Goal: Transaction & Acquisition: Download file/media

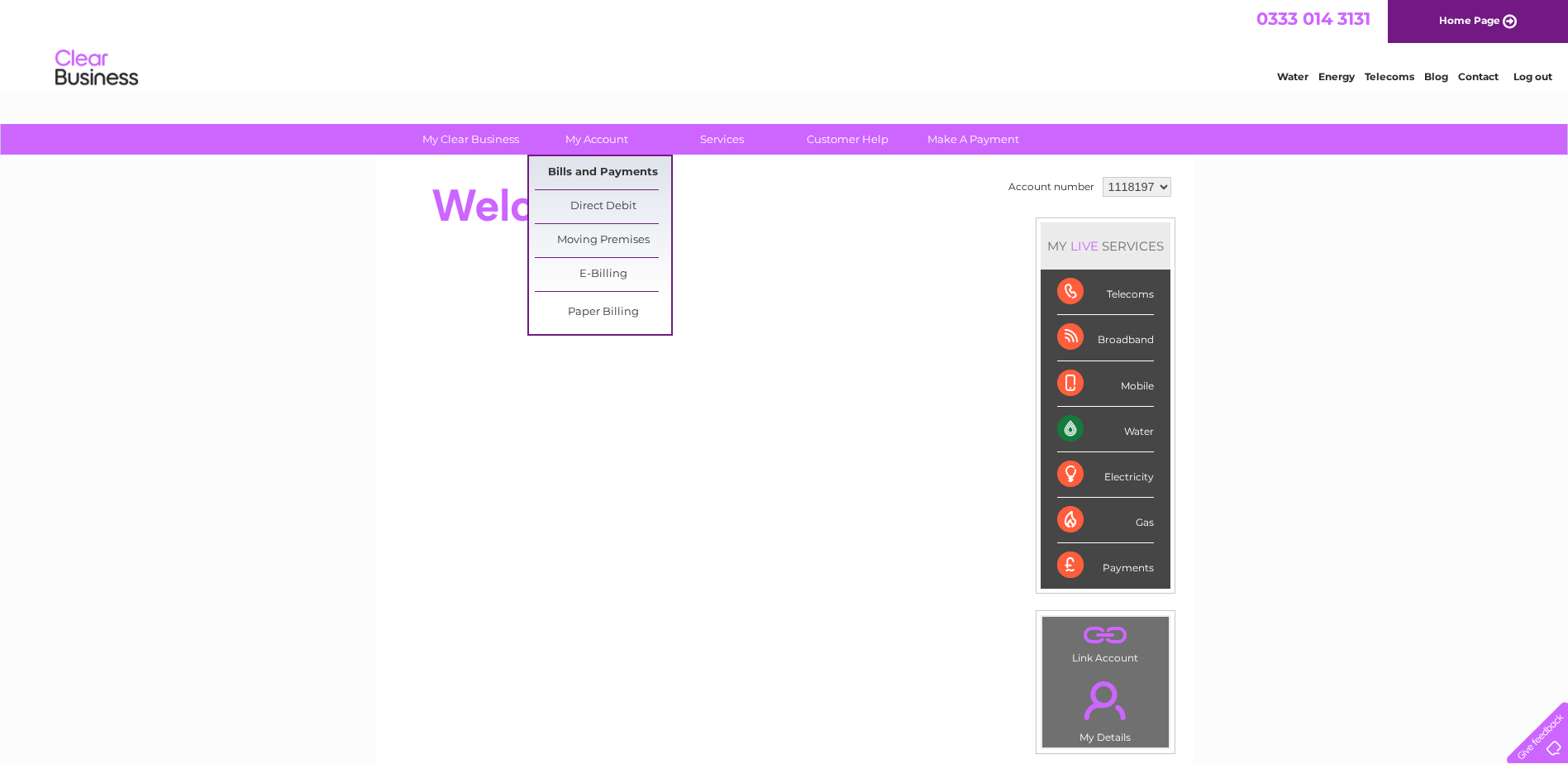
click at [598, 171] on link "Bills and Payments" at bounding box center [603, 172] width 136 height 33
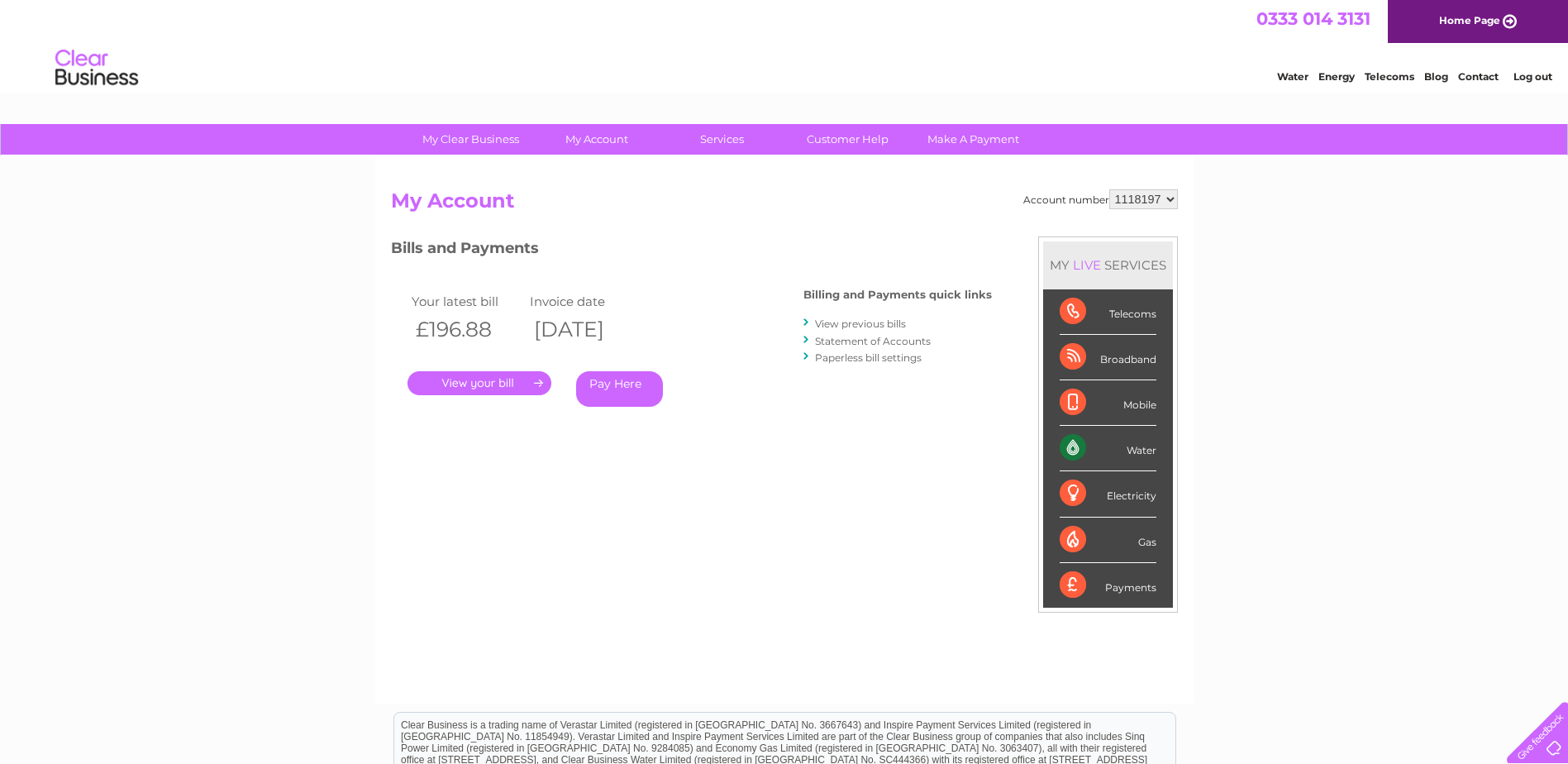
click at [475, 379] on link "." at bounding box center [479, 383] width 144 height 24
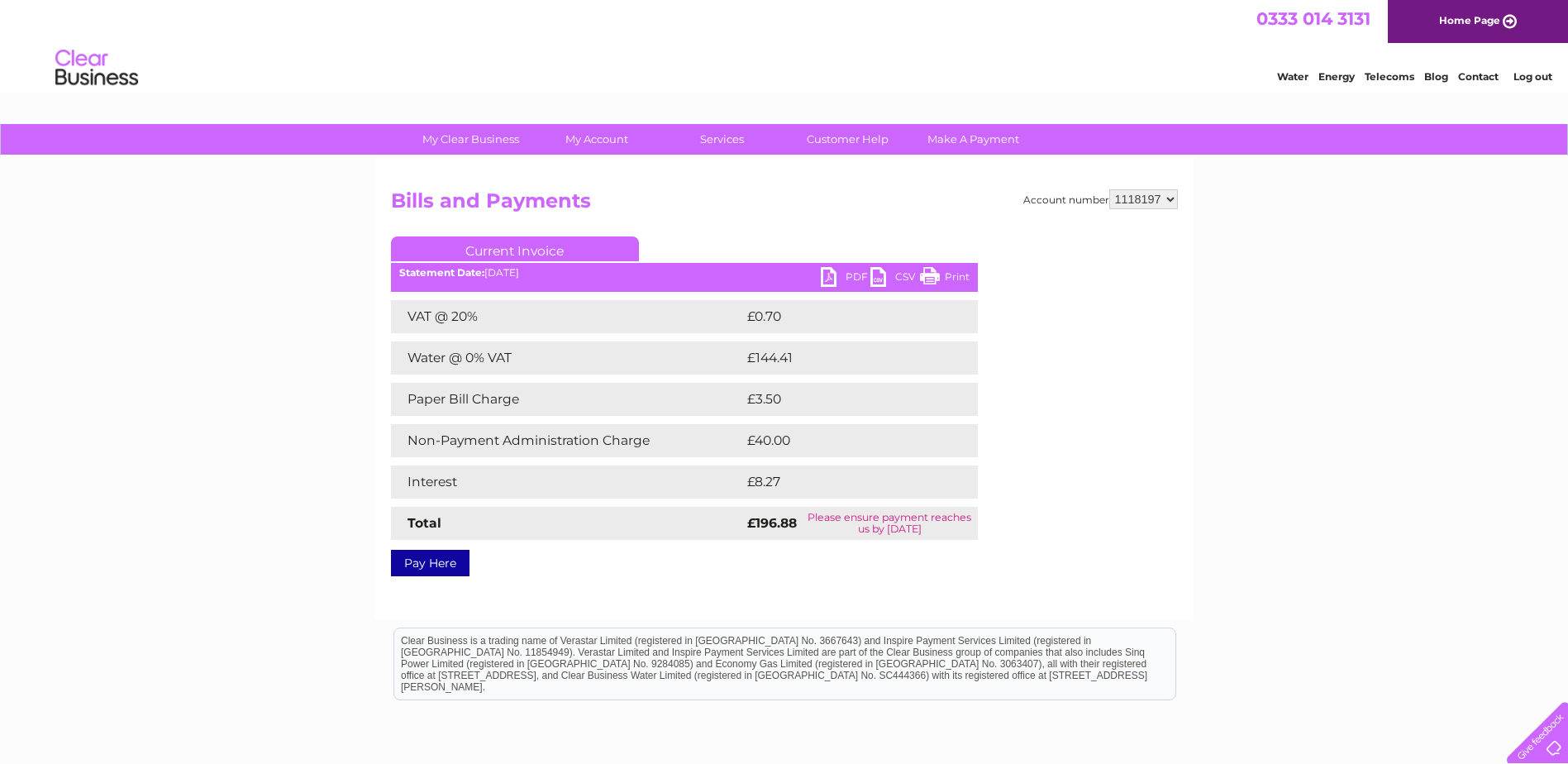
click at [848, 271] on link "PDF" at bounding box center [845, 279] width 50 height 24
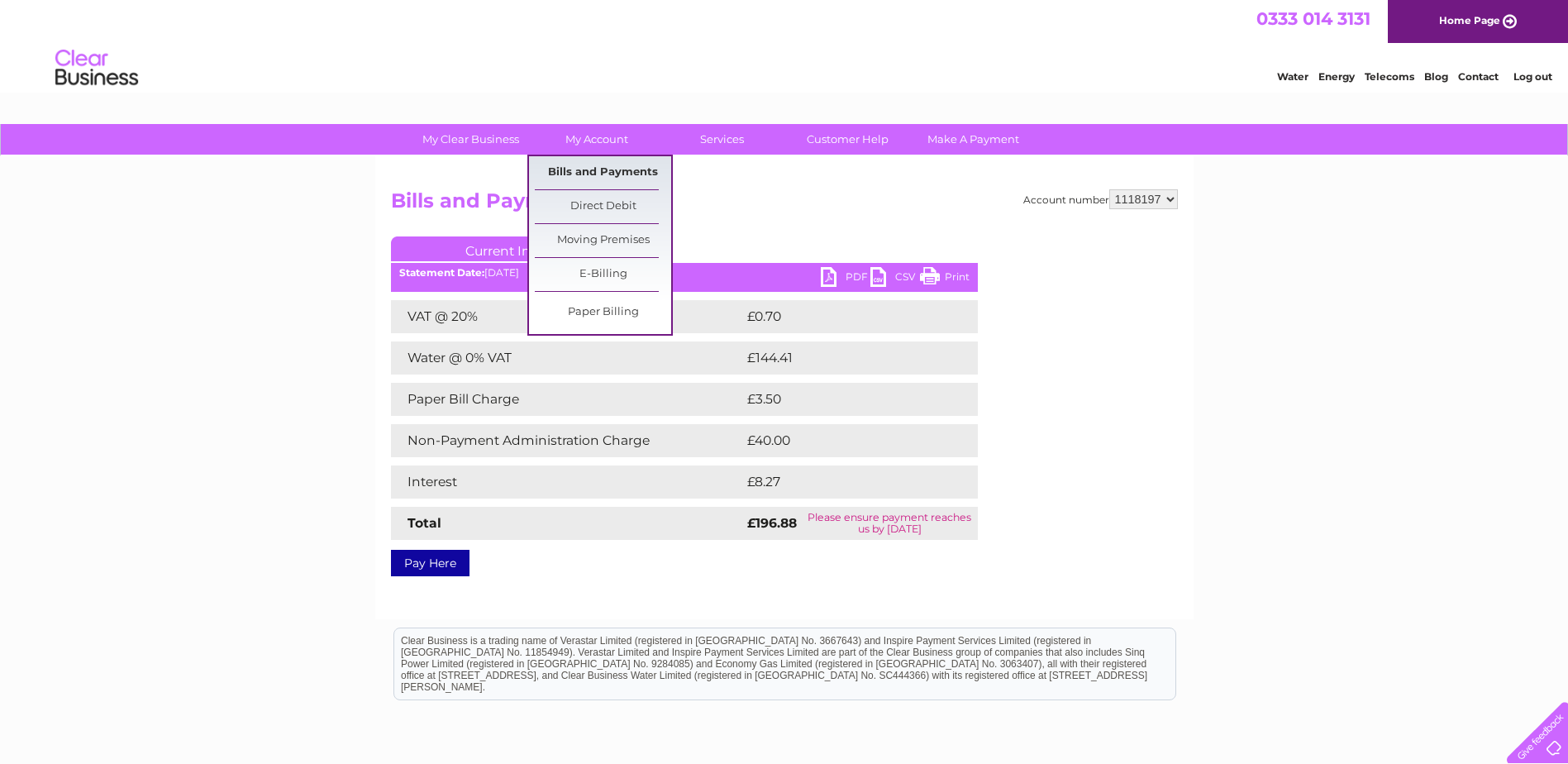
click at [603, 173] on link "Bills and Payments" at bounding box center [603, 172] width 136 height 33
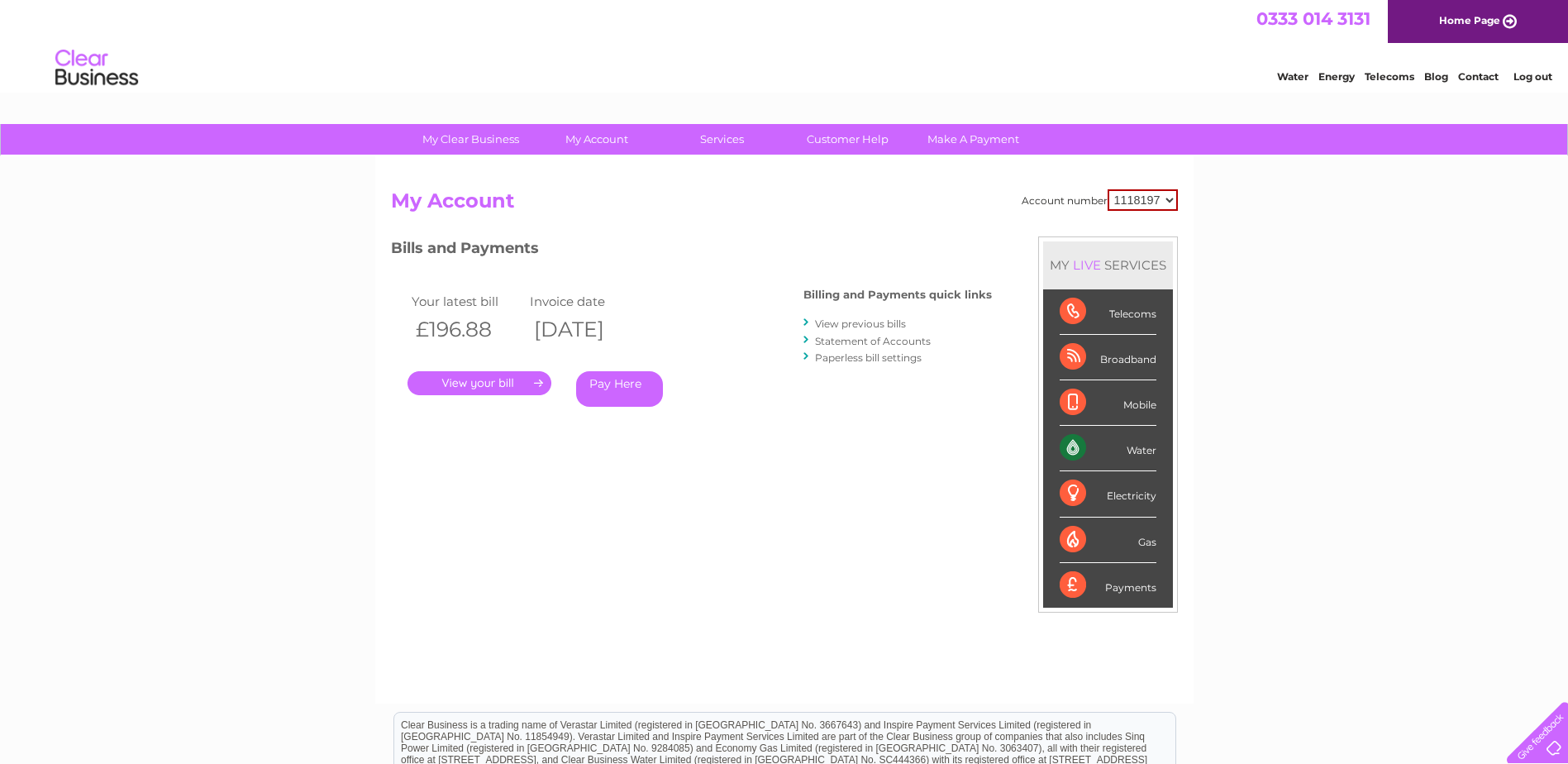
click at [866, 319] on link "View previous bills" at bounding box center [860, 323] width 91 height 13
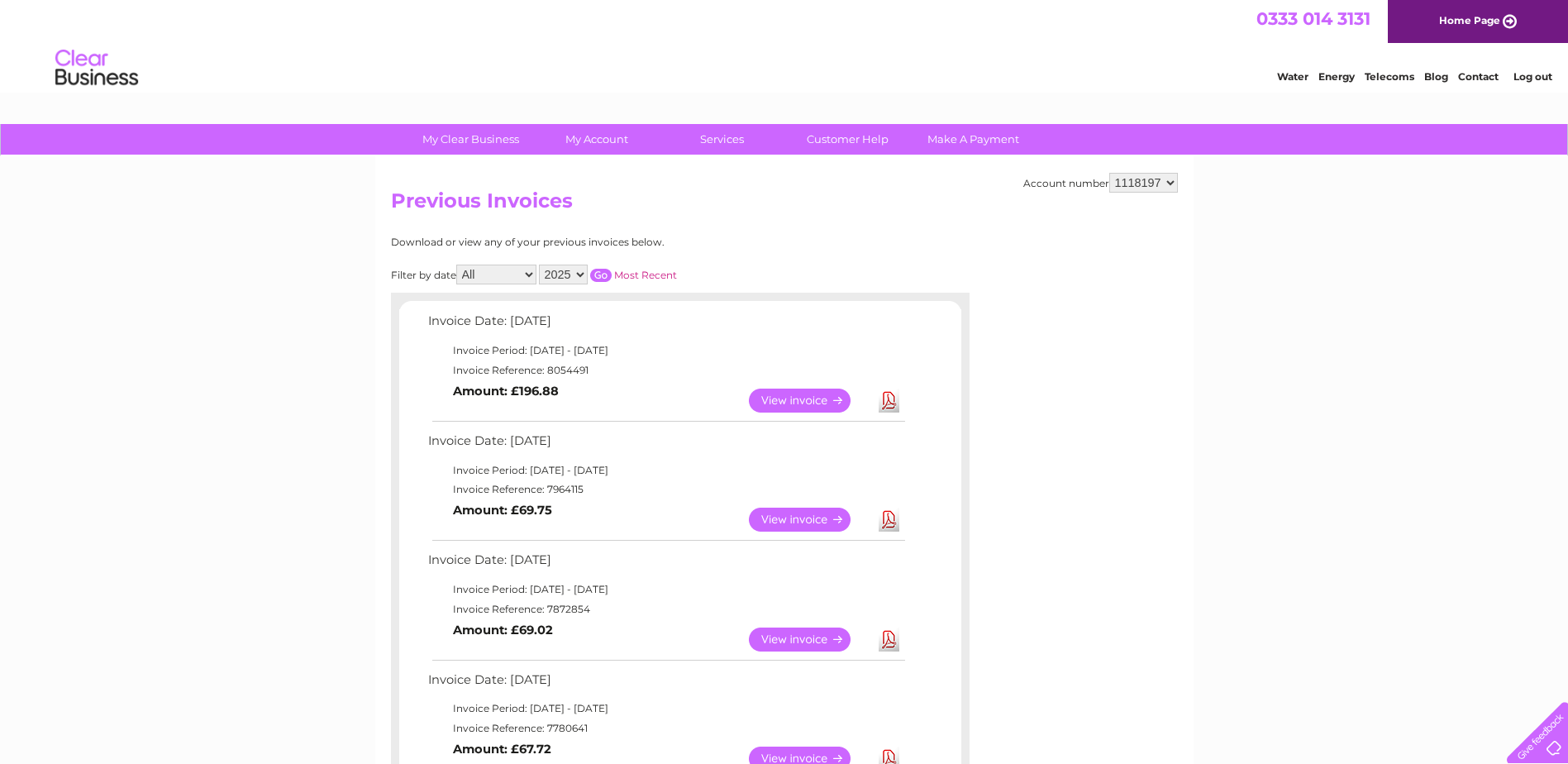
click at [527, 273] on select "All January February March April May June July August September October Novembe…" at bounding box center [497, 275] width 81 height 20
click at [556, 271] on select "2025 2024 2023 2022" at bounding box center [563, 275] width 49 height 20
click at [541, 264] on select "2025 2024 2023 2022" at bounding box center [563, 275] width 49 height 20
click at [597, 284] on div "Filter by date All January February March April May June July August September …" at bounding box center [608, 275] width 434 height 20
click at [606, 276] on input "button" at bounding box center [601, 275] width 22 height 13
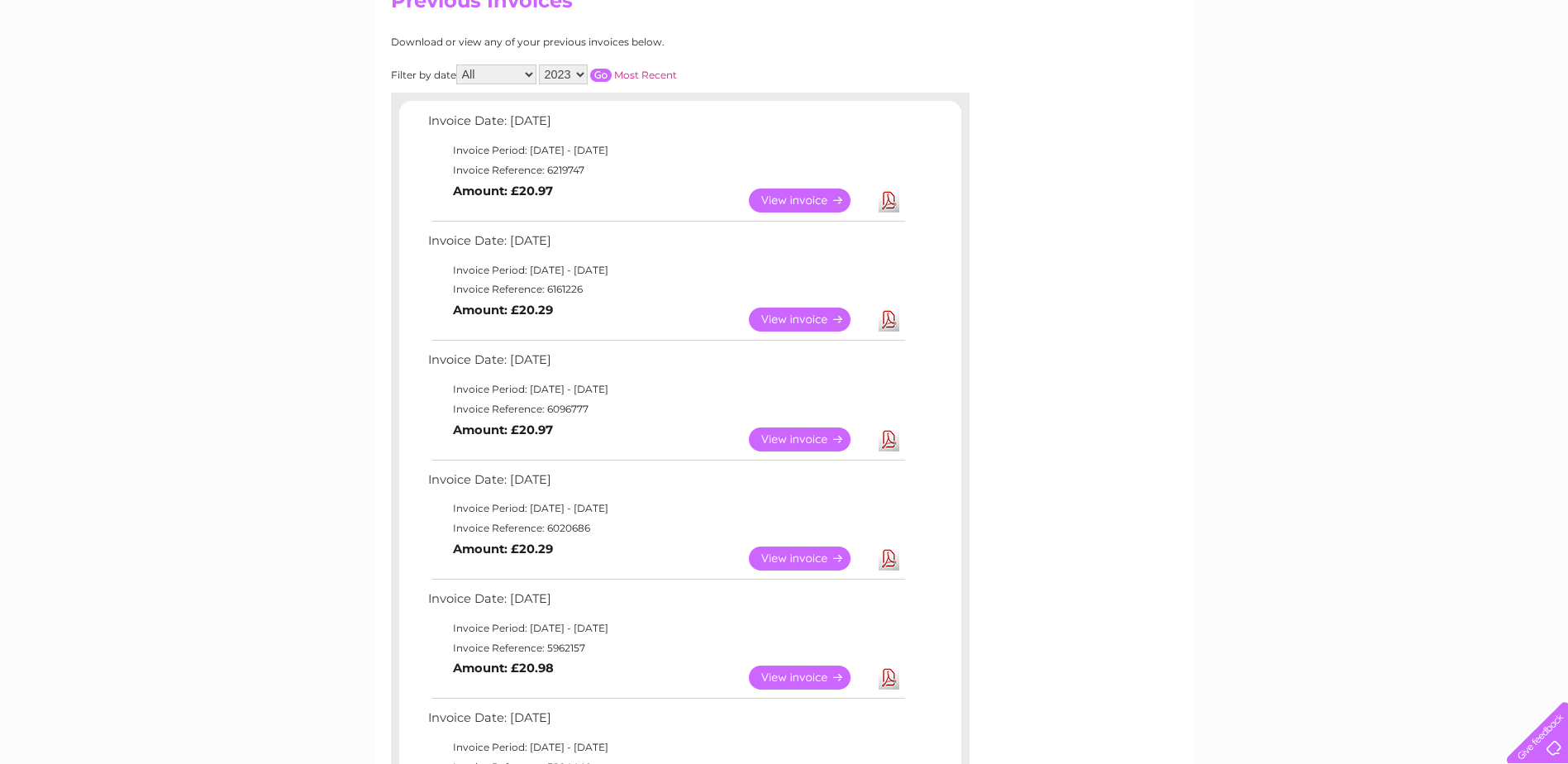
scroll to position [578, 0]
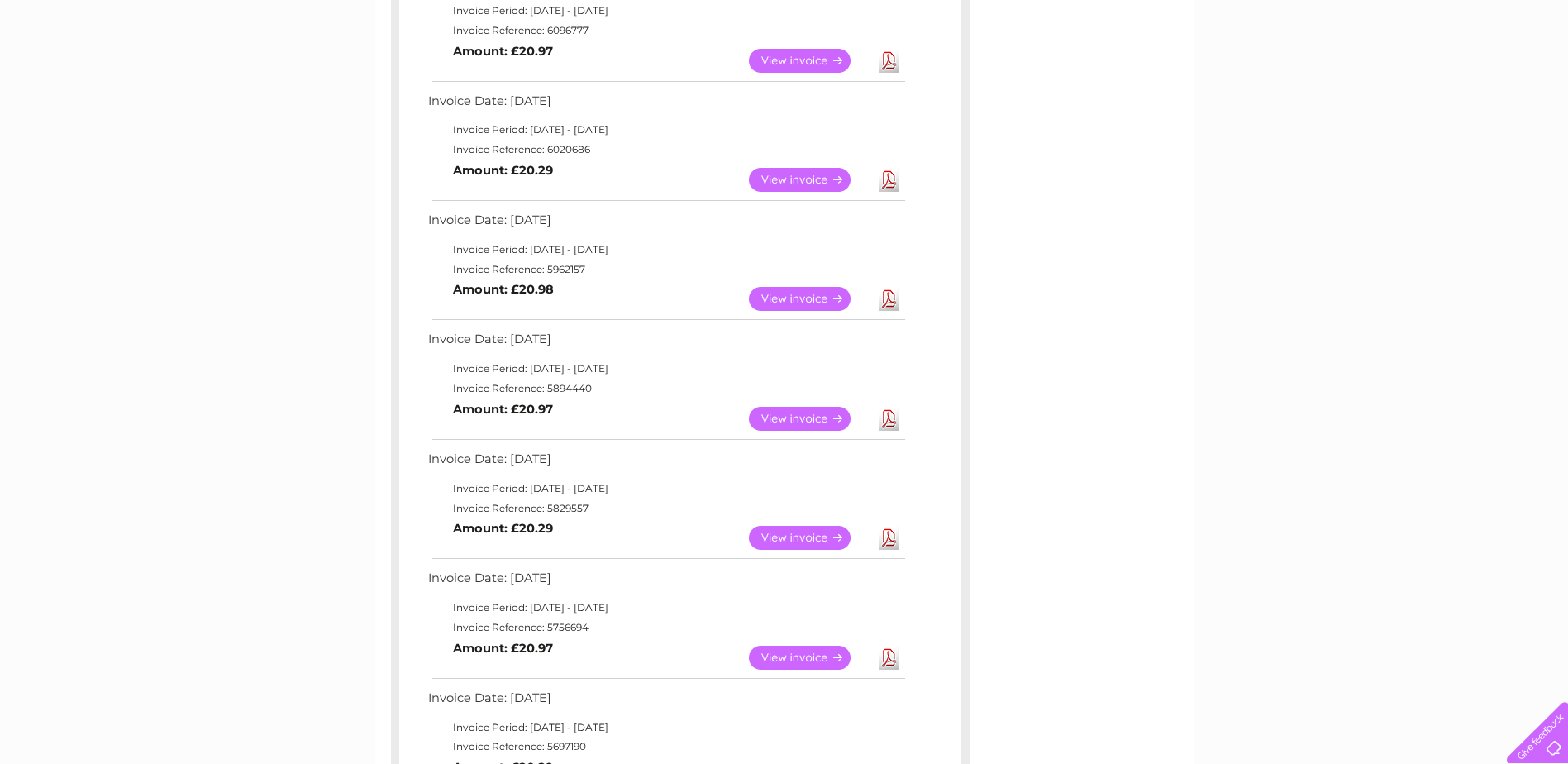
click at [896, 658] on link "Download" at bounding box center [889, 657] width 21 height 24
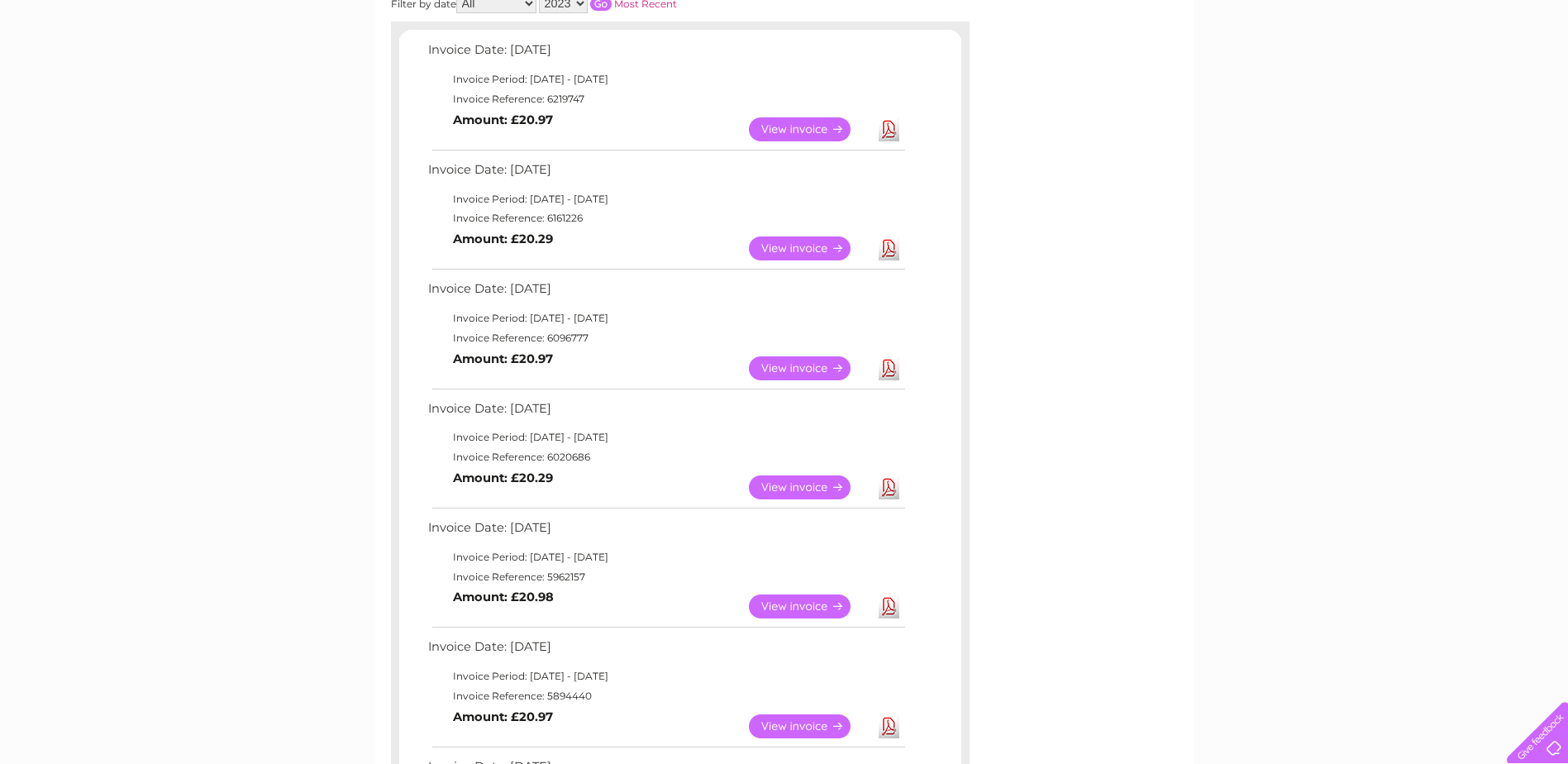
scroll to position [82, 0]
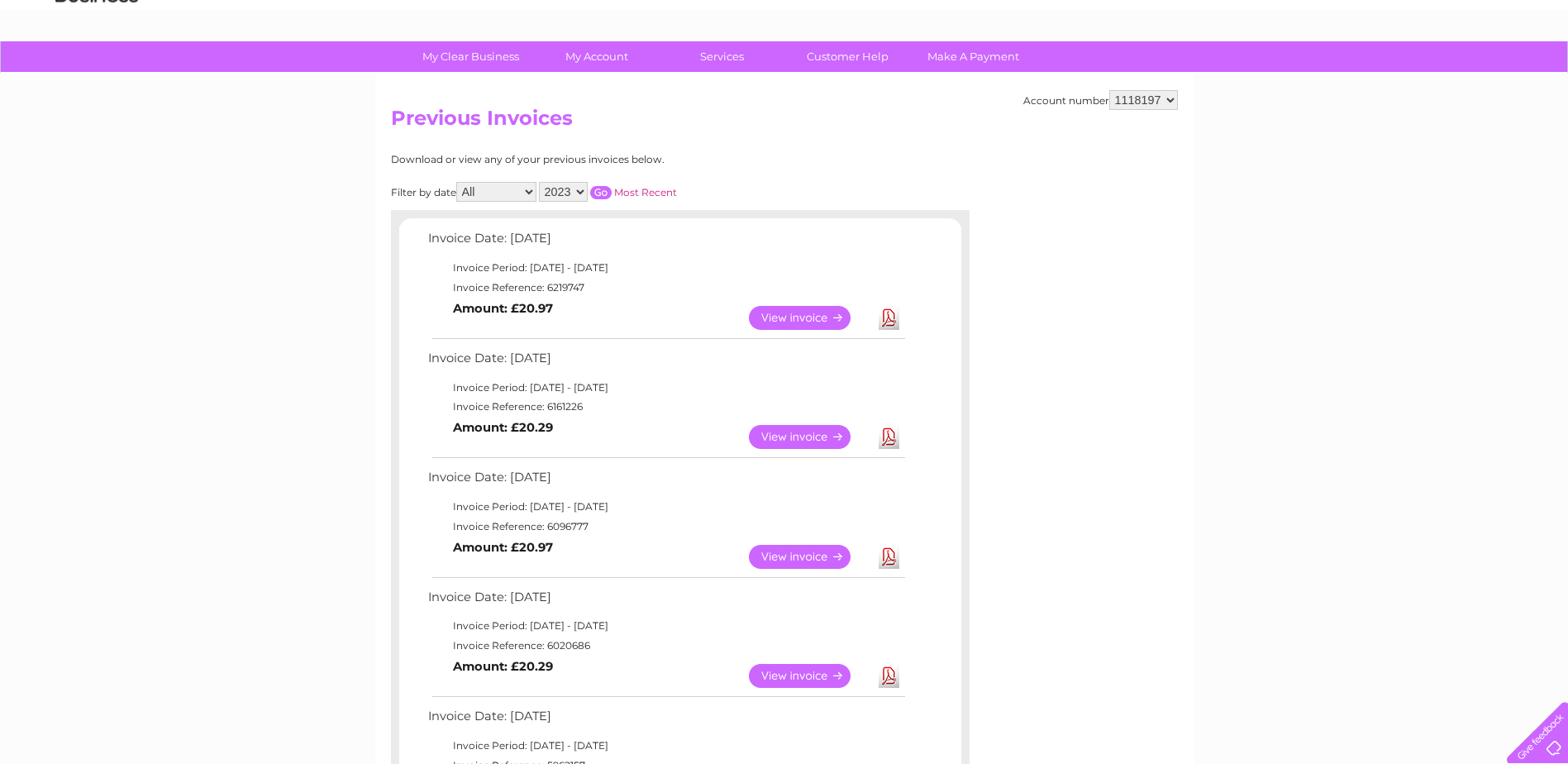
drag, startPoint x: 568, startPoint y: 182, endPoint x: 567, endPoint y: 191, distance: 9.1
click at [568, 182] on select "2025 2024 2023 2022" at bounding box center [563, 192] width 49 height 20
select select "2025"
click at [541, 182] on select "2025 2024 2023 2022" at bounding box center [563, 192] width 49 height 20
click at [601, 193] on input "button" at bounding box center [601, 193] width 22 height 13
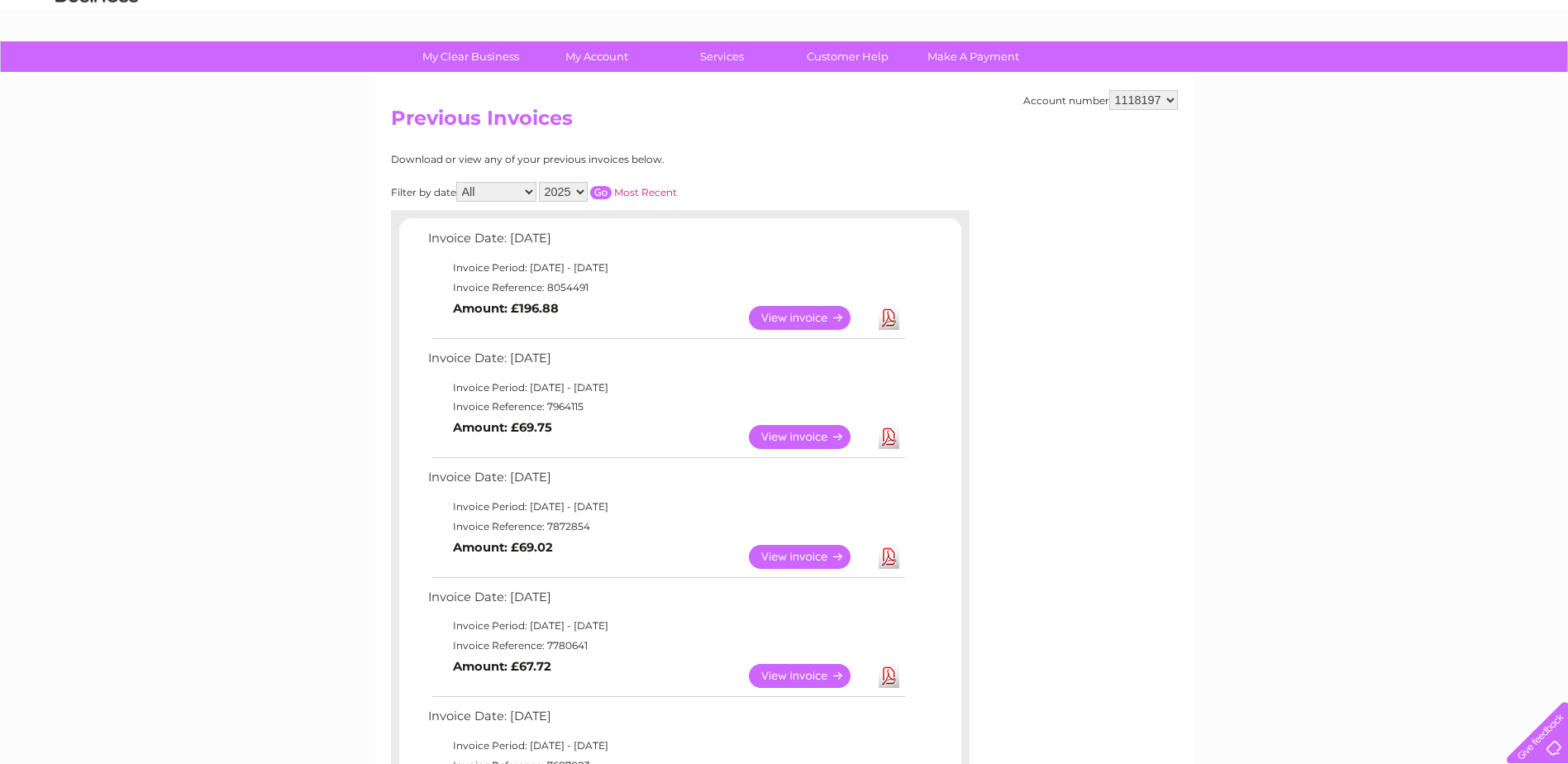
click at [883, 428] on link "Download" at bounding box center [889, 437] width 21 height 24
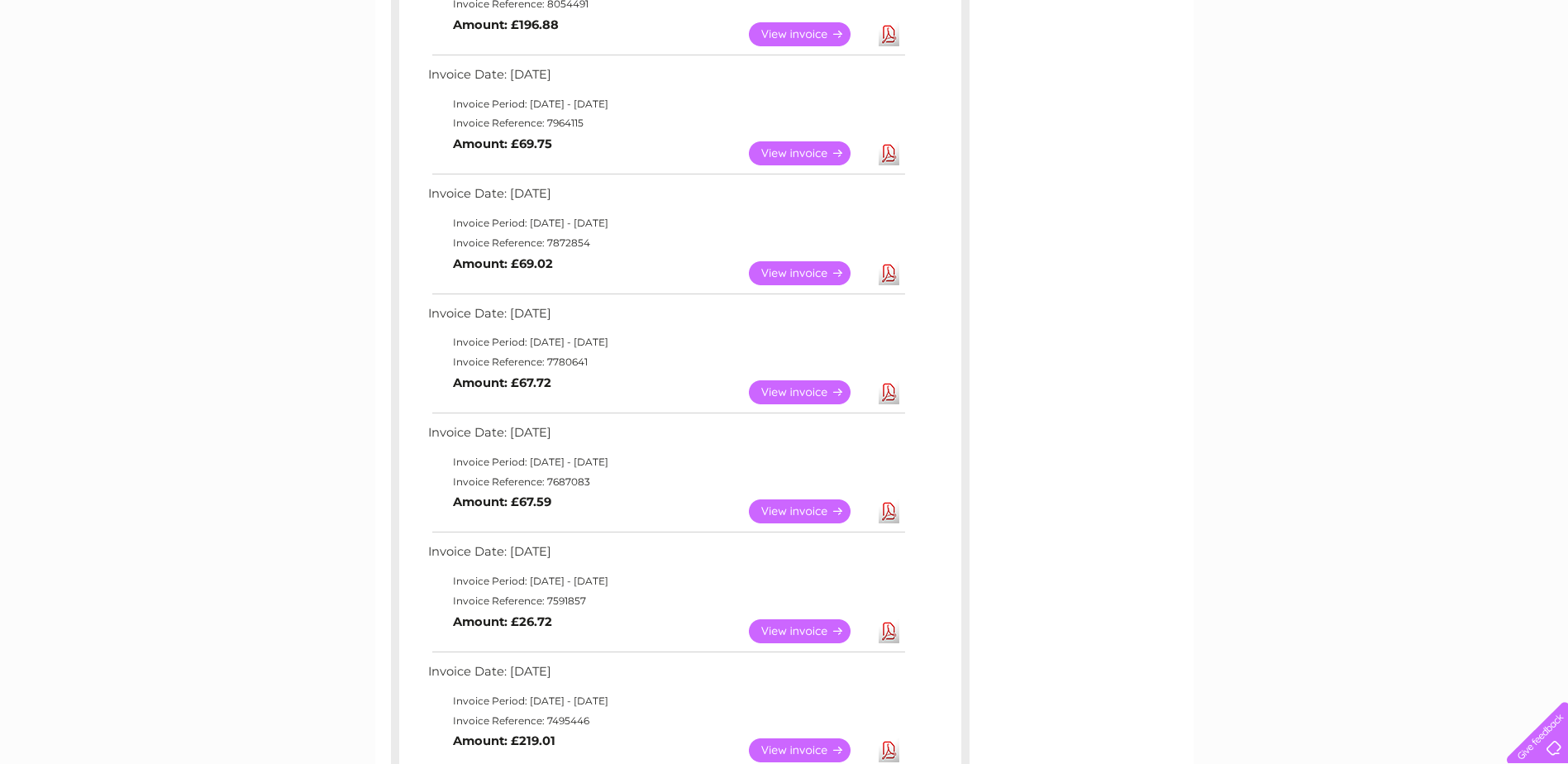
scroll to position [413, 0]
